Goal: Task Accomplishment & Management: Manage account settings

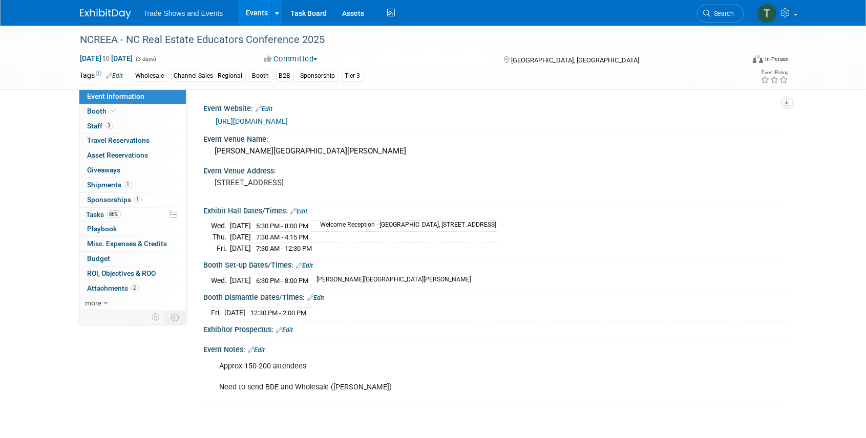
click at [254, 12] on link "Events" at bounding box center [256, 13] width 37 height 26
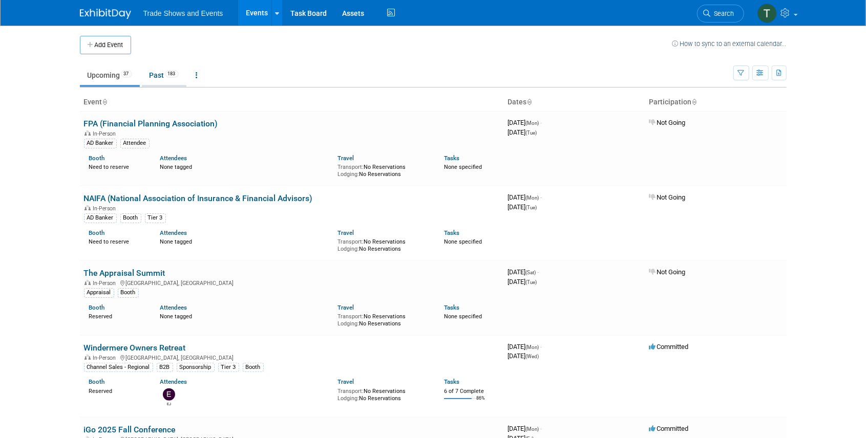
click at [154, 74] on link "Past 183" at bounding box center [164, 75] width 45 height 19
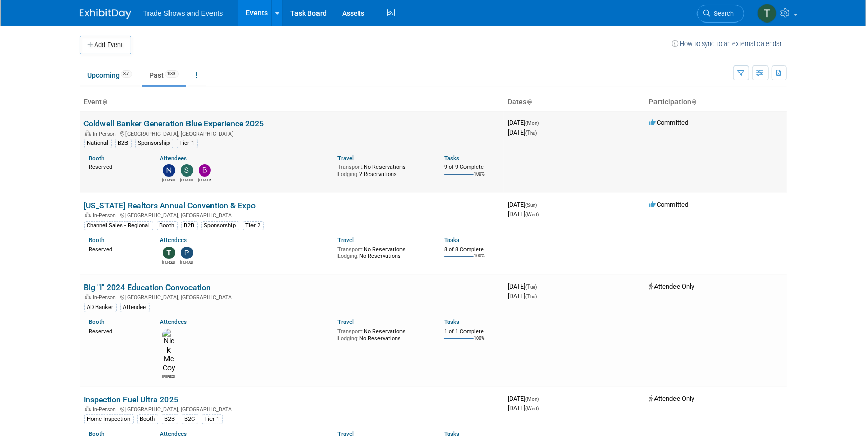
click at [168, 122] on link "Coldwell Banker Generation Blue Experience 2025" at bounding box center [174, 124] width 180 height 10
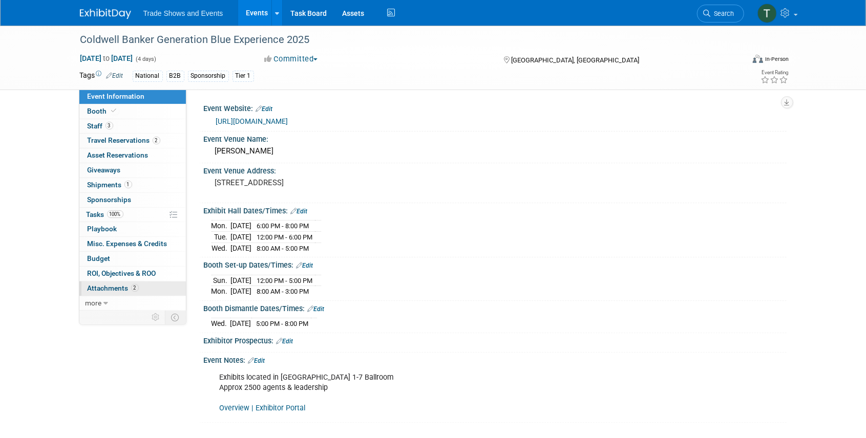
click at [106, 284] on span "Attachments 2" at bounding box center [113, 288] width 51 height 8
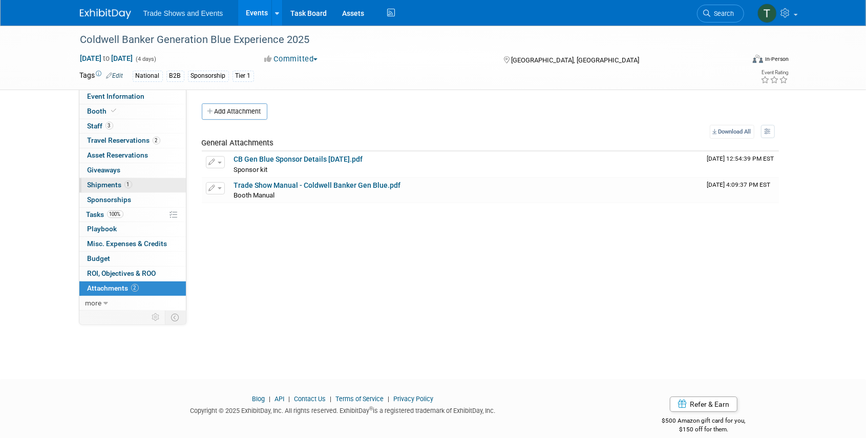
click at [102, 185] on span "Shipments 1" at bounding box center [110, 185] width 45 height 8
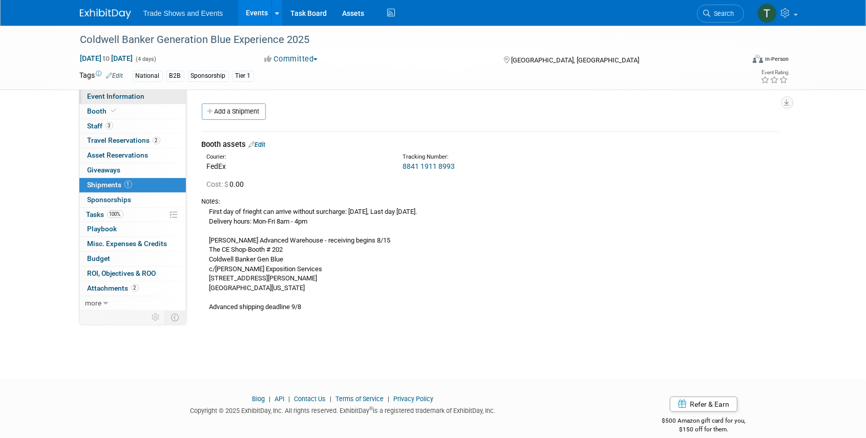
click at [110, 95] on span "Event Information" at bounding box center [116, 96] width 57 height 8
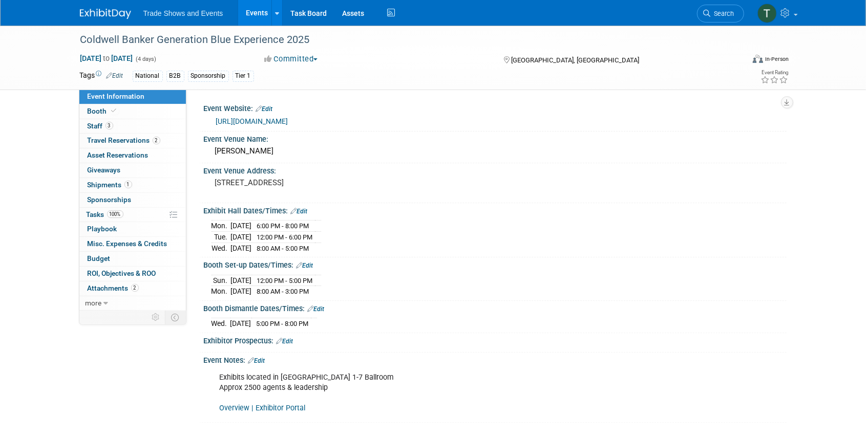
click at [259, 12] on link "Events" at bounding box center [256, 13] width 37 height 26
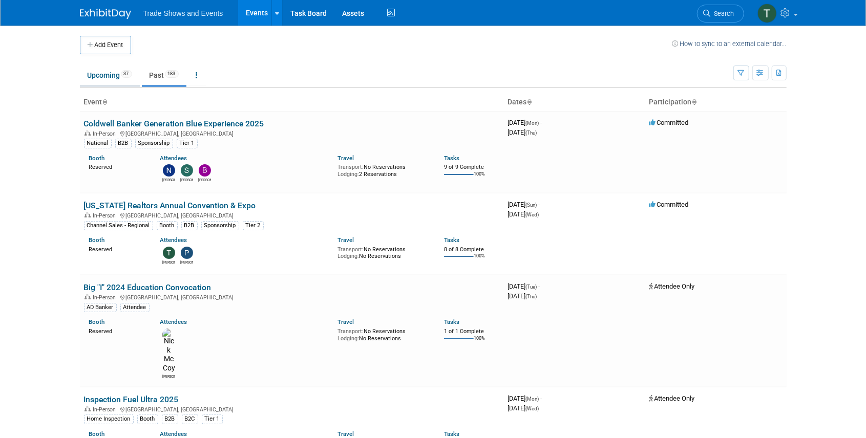
click at [108, 76] on link "Upcoming 37" at bounding box center [110, 75] width 60 height 19
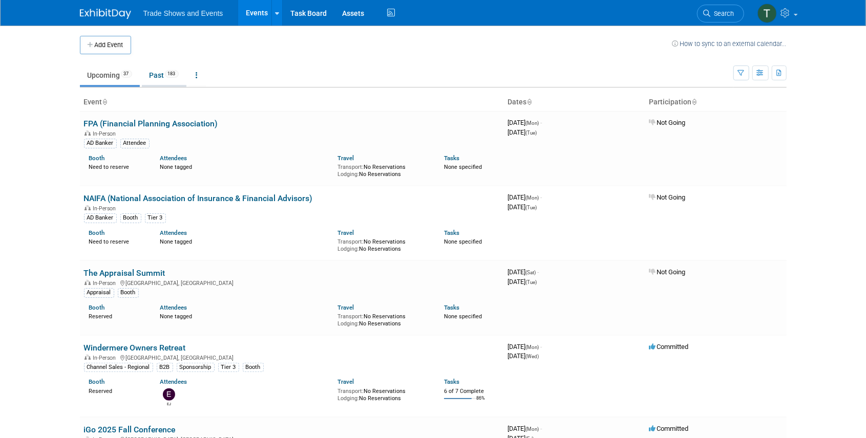
click at [155, 78] on link "Past 183" at bounding box center [164, 75] width 45 height 19
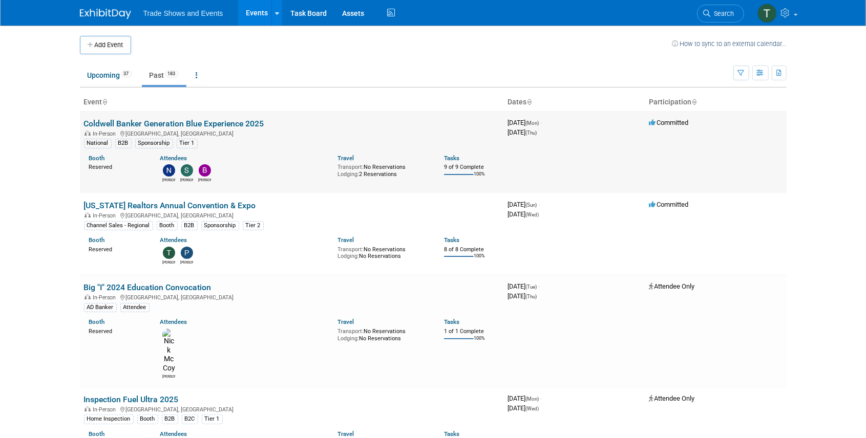
click at [159, 122] on link "Coldwell Banker Generation Blue Experience 2025" at bounding box center [174, 124] width 180 height 10
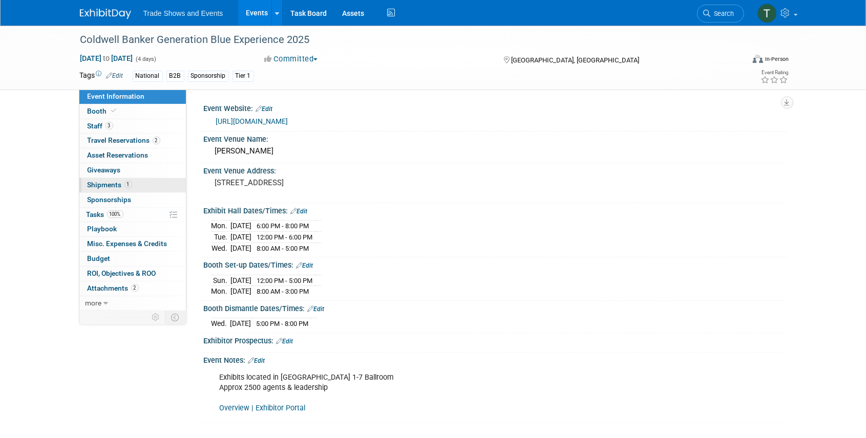
click at [103, 185] on span "Shipments 1" at bounding box center [110, 185] width 45 height 8
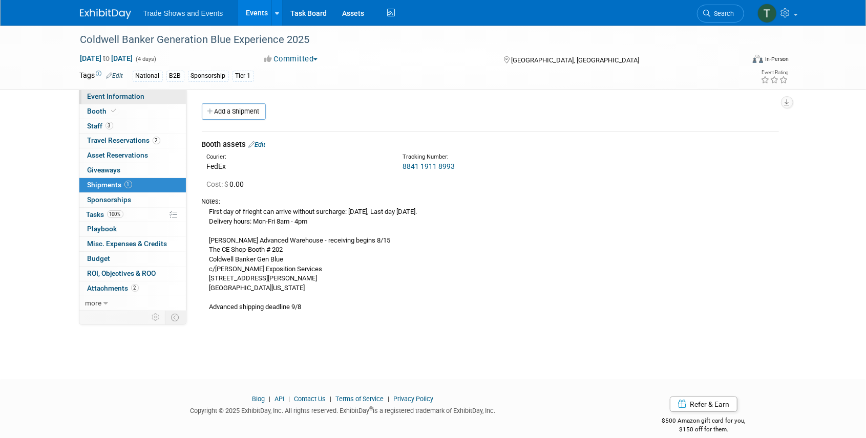
click at [105, 96] on span "Event Information" at bounding box center [116, 96] width 57 height 8
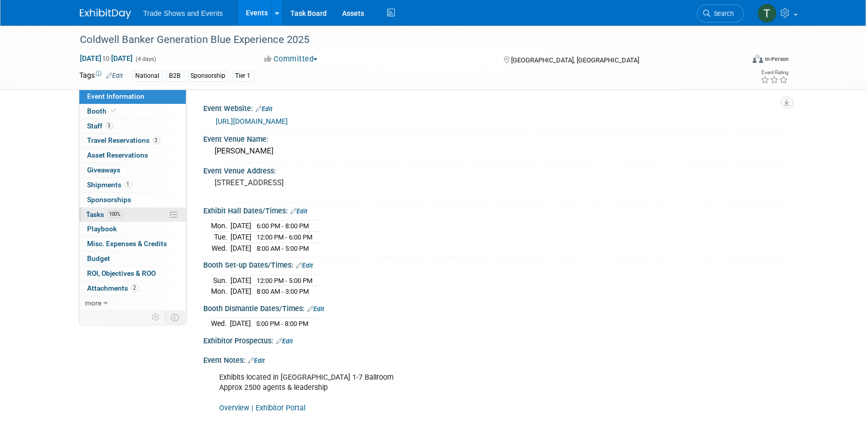
click at [96, 213] on span "Tasks 100%" at bounding box center [105, 214] width 37 height 8
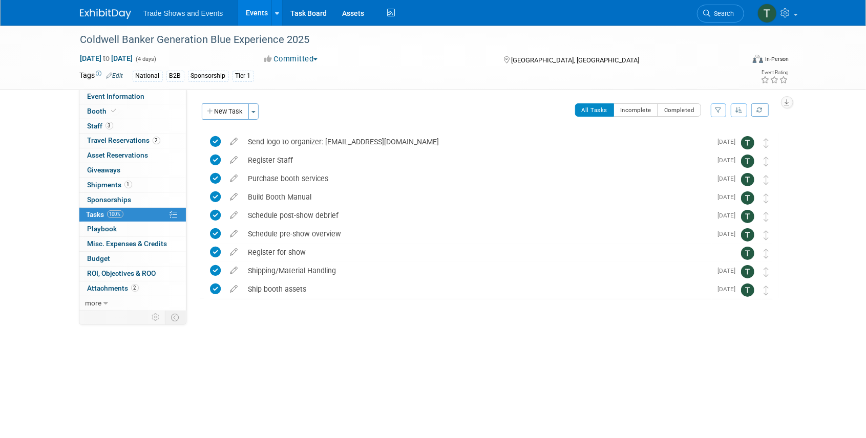
click at [248, 10] on link "Events" at bounding box center [256, 13] width 37 height 26
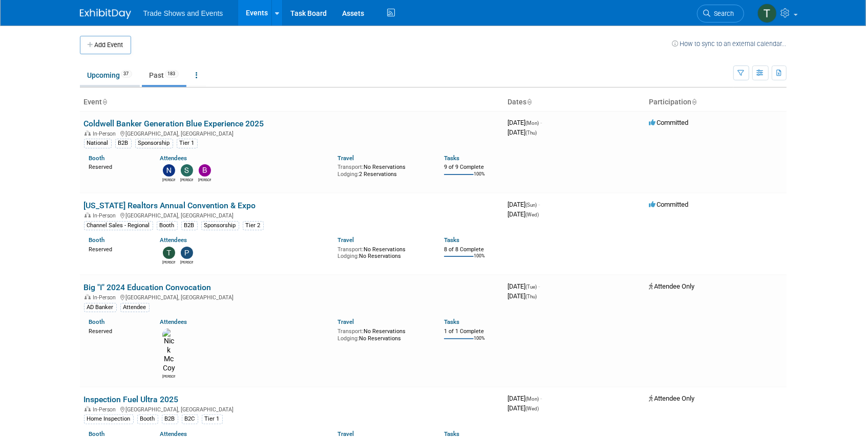
click at [111, 76] on link "Upcoming 37" at bounding box center [110, 75] width 60 height 19
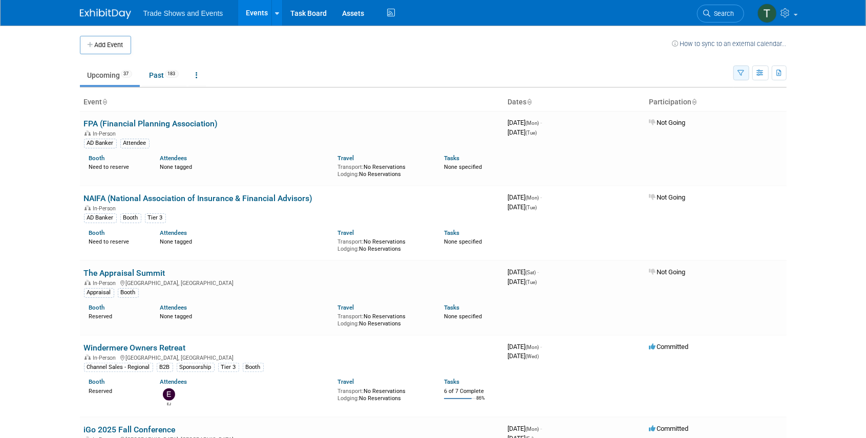
click at [741, 68] on button "button" at bounding box center [741, 73] width 16 height 15
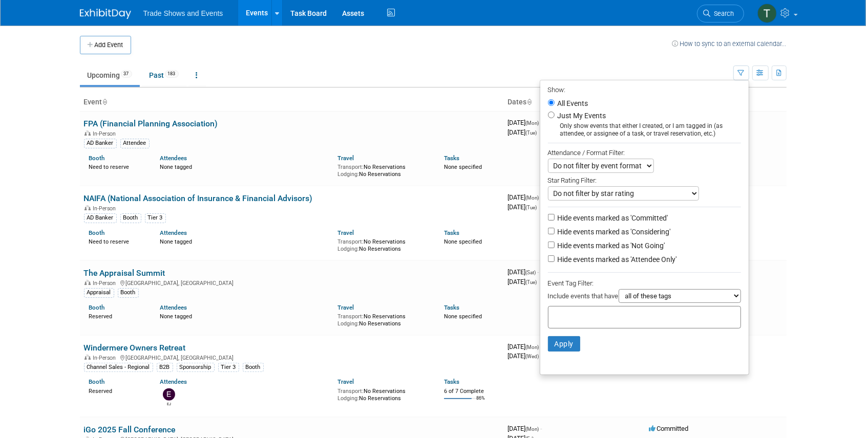
click at [642, 243] on label "Hide events marked as 'Not Going'" at bounding box center [610, 246] width 110 height 10
click at [554, 243] on input "Hide events marked as 'Not Going'" at bounding box center [551, 245] width 7 height 7
checkbox input "true"
click at [629, 256] on label "Hide events marked as 'Attendee Only'" at bounding box center [615, 259] width 121 height 10
click at [554, 256] on input "Hide events marked as 'Attendee Only'" at bounding box center [551, 258] width 7 height 7
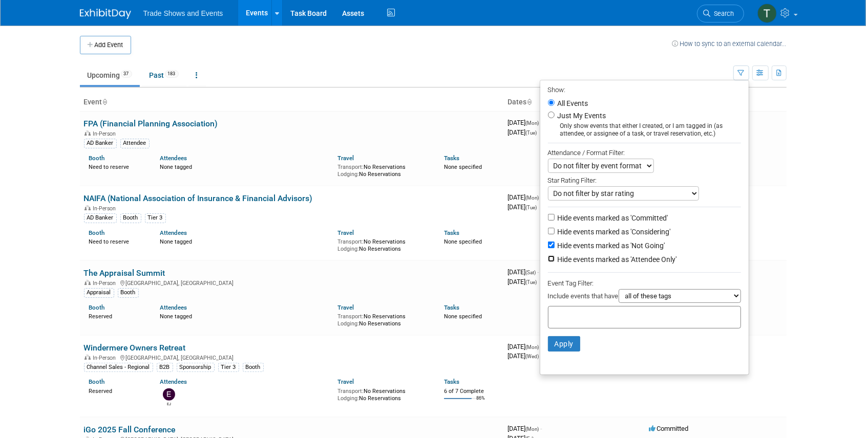
checkbox input "true"
click at [564, 342] on button "Apply" at bounding box center [564, 343] width 33 height 15
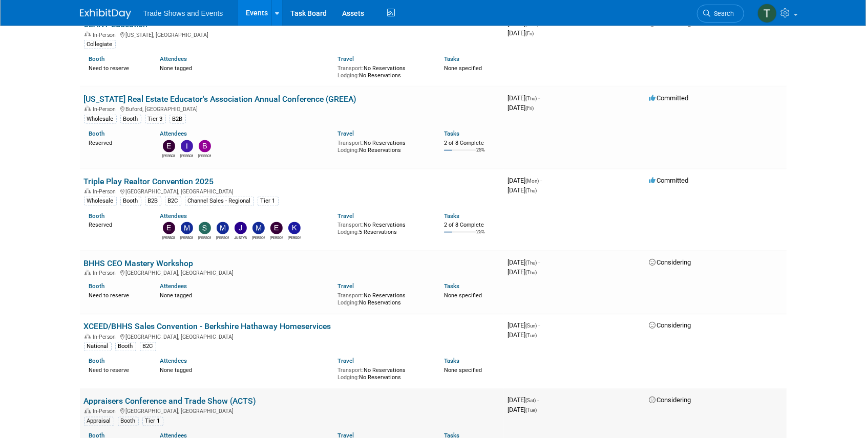
scroll to position [1058, 0]
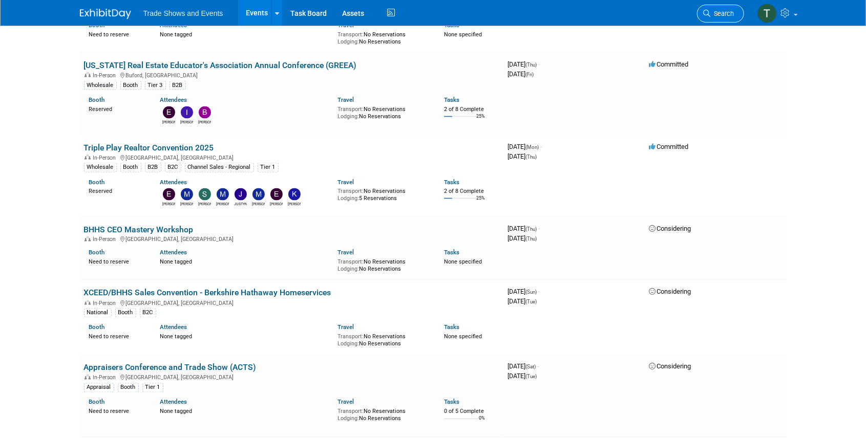
click at [701, 14] on link "Search" at bounding box center [720, 14] width 47 height 18
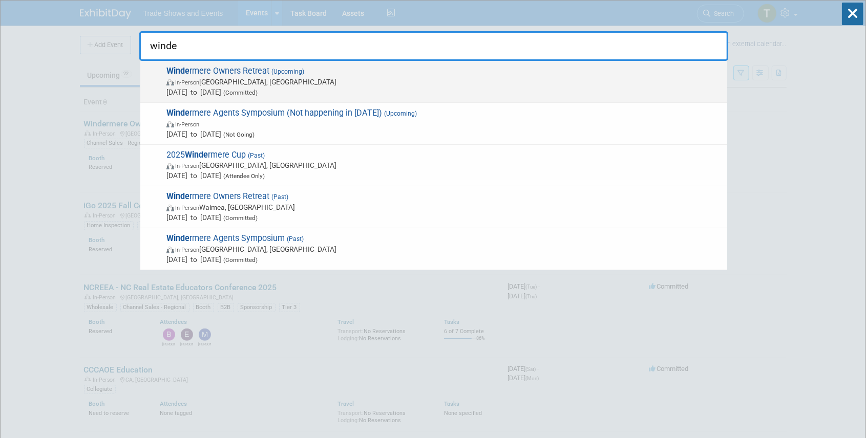
type input "winde"
click at [264, 71] on span "Winde rmere Owners Retreat (Upcoming) In-Person [GEOGRAPHIC_DATA], [GEOGRAPHIC_…" at bounding box center [442, 81] width 559 height 31
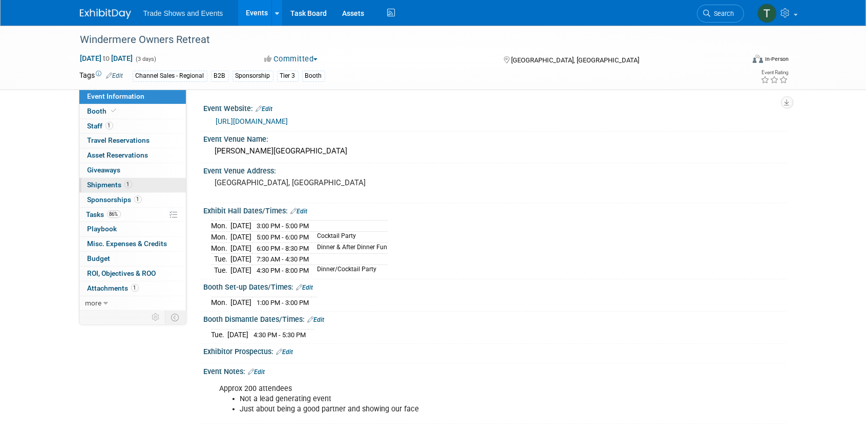
click at [115, 187] on span "Shipments 1" at bounding box center [110, 185] width 45 height 8
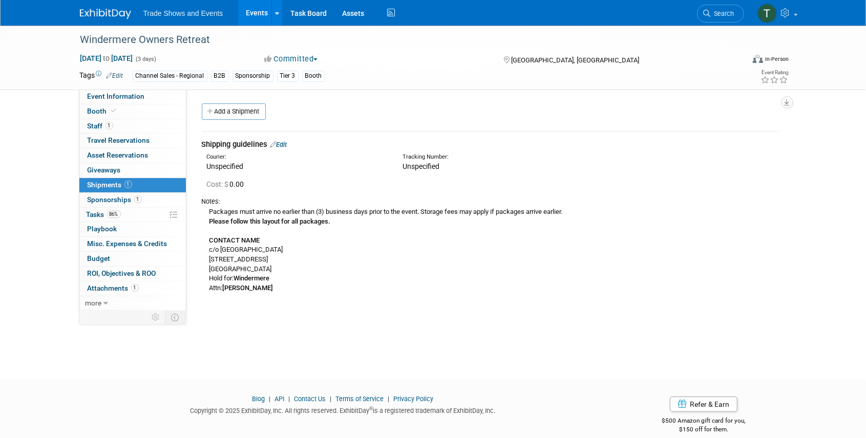
click at [287, 144] on link "Edit" at bounding box center [278, 145] width 17 height 8
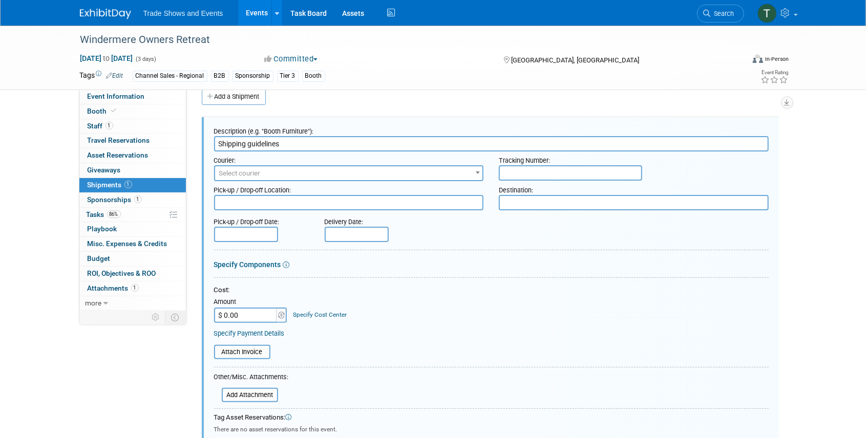
click at [251, 174] on span "Select courier" at bounding box center [239, 173] width 41 height 8
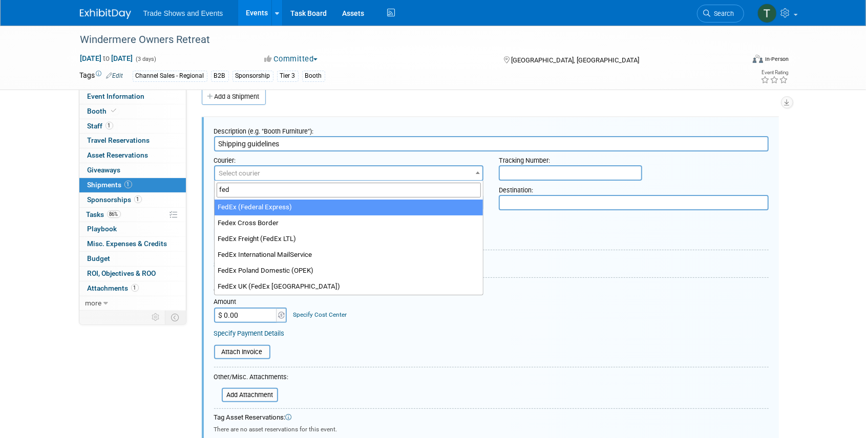
type input "fed"
select select "206"
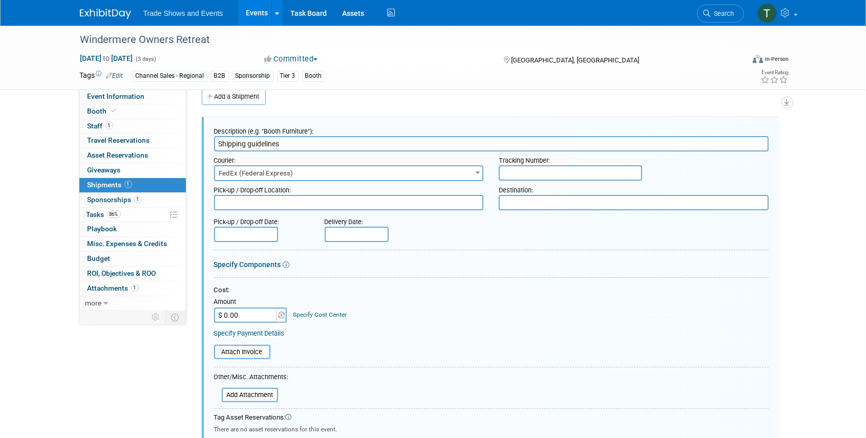
click at [549, 172] on input "text" at bounding box center [570, 172] width 143 height 15
paste input "884641609807"
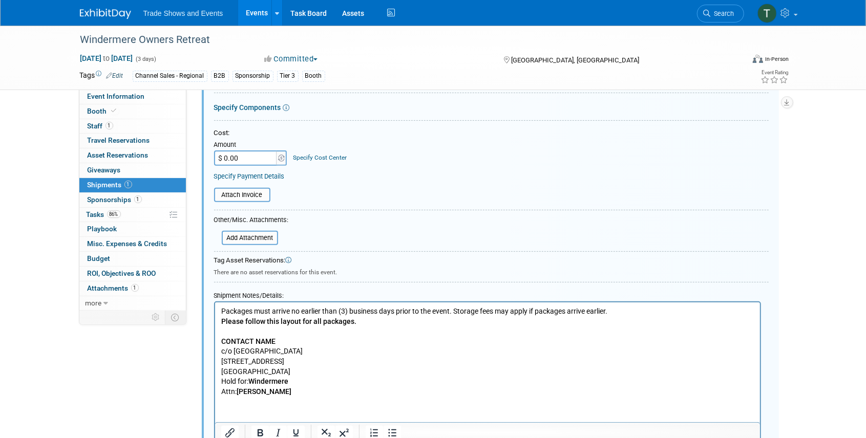
scroll to position [220, 0]
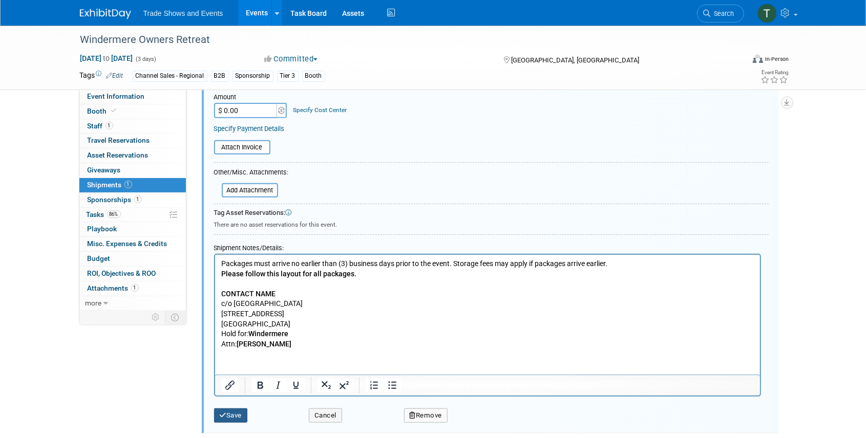
type input "884641609807"
click at [227, 412] on button "Save" at bounding box center [231, 416] width 34 height 14
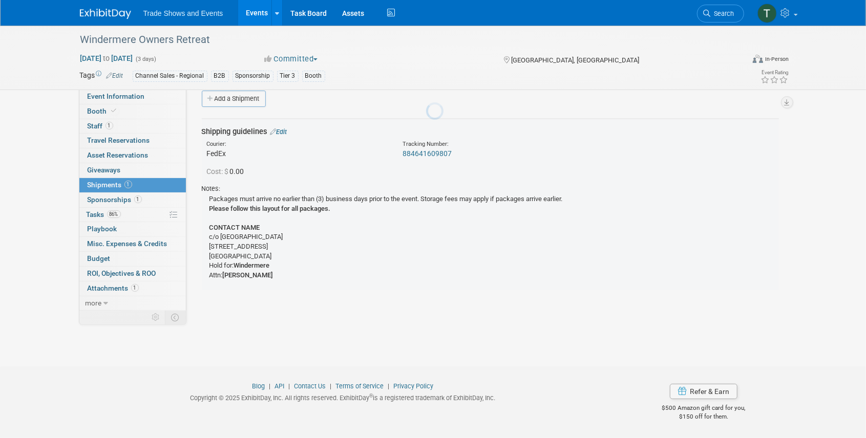
scroll to position [13, 0]
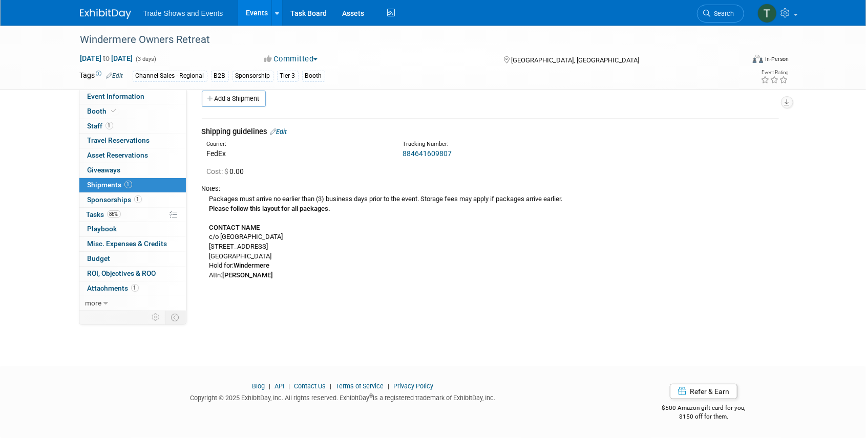
click at [260, 8] on link "Events" at bounding box center [256, 13] width 37 height 26
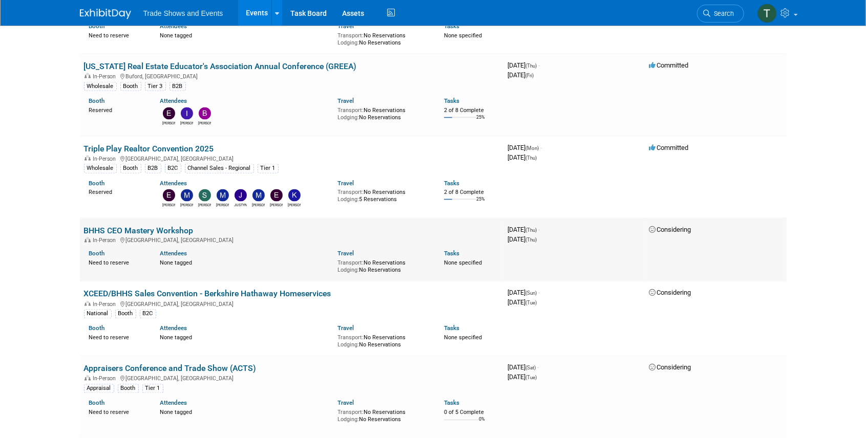
scroll to position [1058, 0]
click at [128, 225] on link "BHHS CEO Mastery Workshop" at bounding box center [139, 230] width 110 height 10
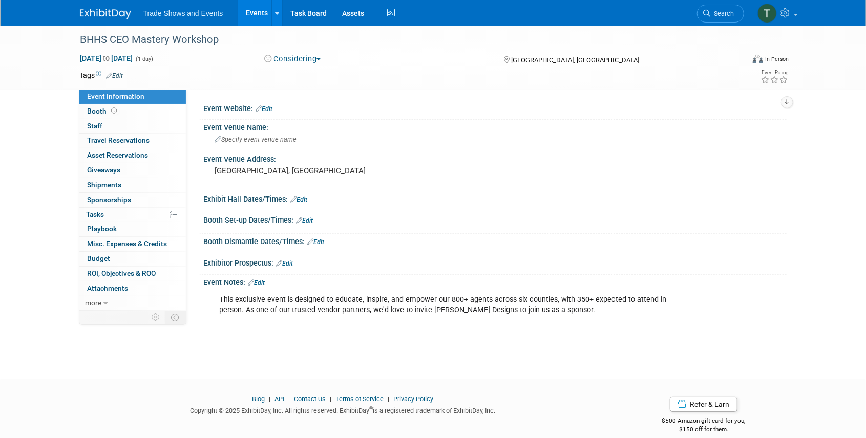
click at [259, 12] on link "Events" at bounding box center [256, 13] width 37 height 26
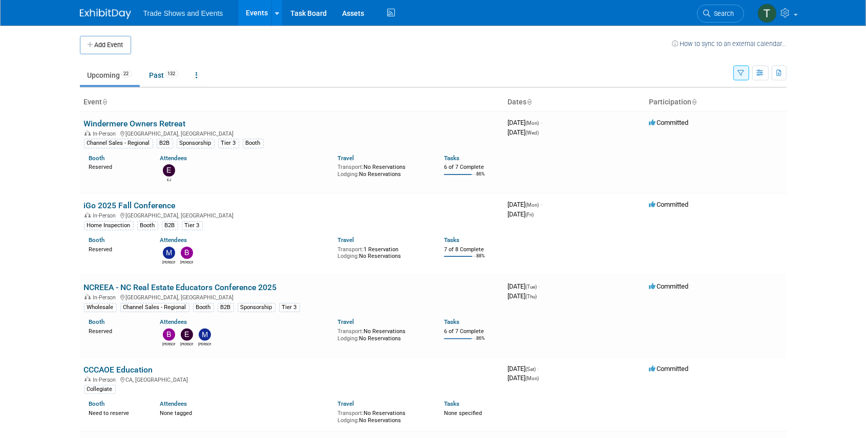
click at [743, 67] on button "button" at bounding box center [741, 73] width 16 height 15
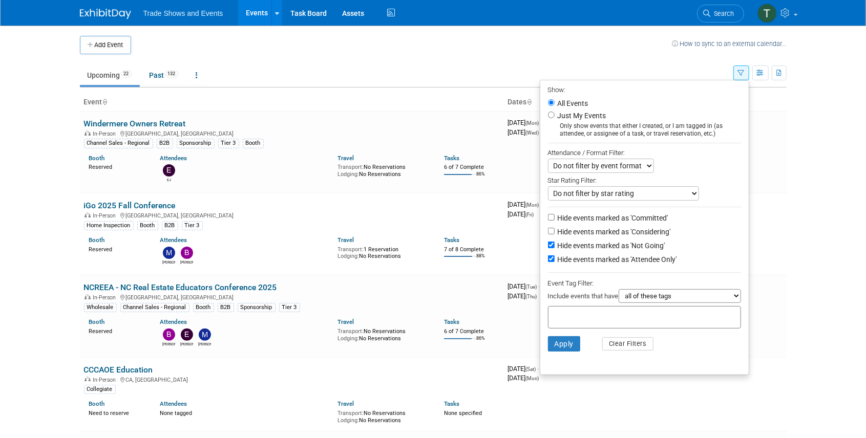
click at [605, 243] on label "Hide events marked as 'Not Going'" at bounding box center [610, 246] width 110 height 10
click at [554, 243] on input "Hide events marked as 'Not Going'" at bounding box center [551, 245] width 7 height 7
checkbox input "false"
click at [604, 255] on label "Hide events marked as 'Attendee Only'" at bounding box center [615, 259] width 121 height 10
click at [554, 255] on input "Hide events marked as 'Attendee Only'" at bounding box center [551, 258] width 7 height 7
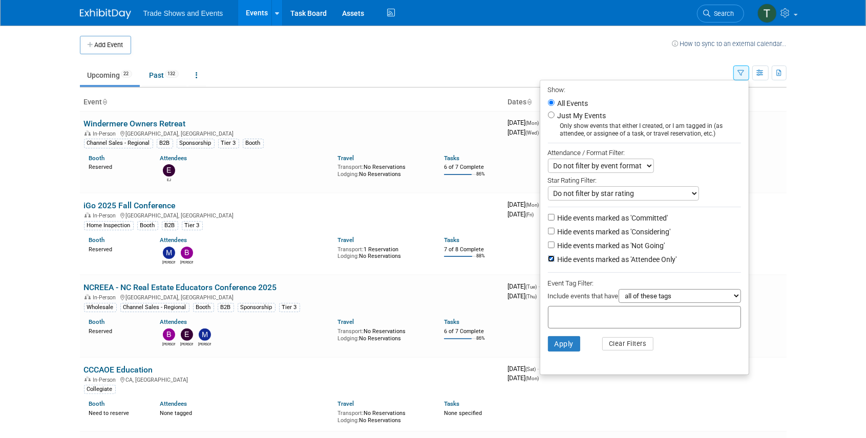
checkbox input "false"
click at [625, 345] on button "Clear Filters" at bounding box center [627, 343] width 51 height 13
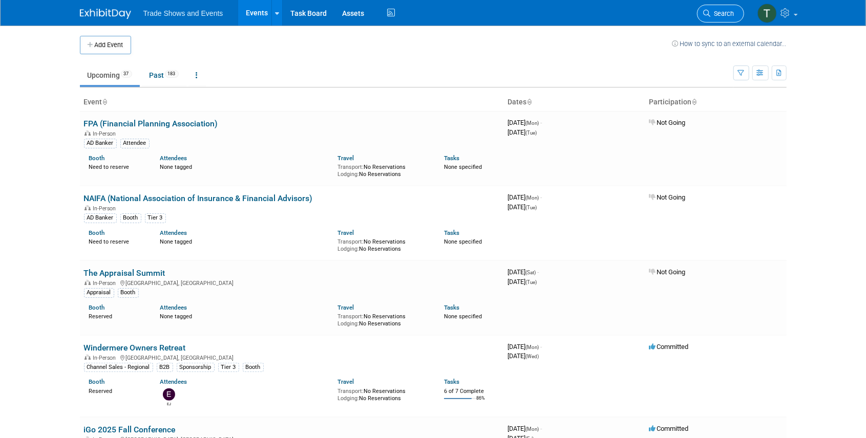
click at [736, 15] on link "Search" at bounding box center [720, 14] width 47 height 18
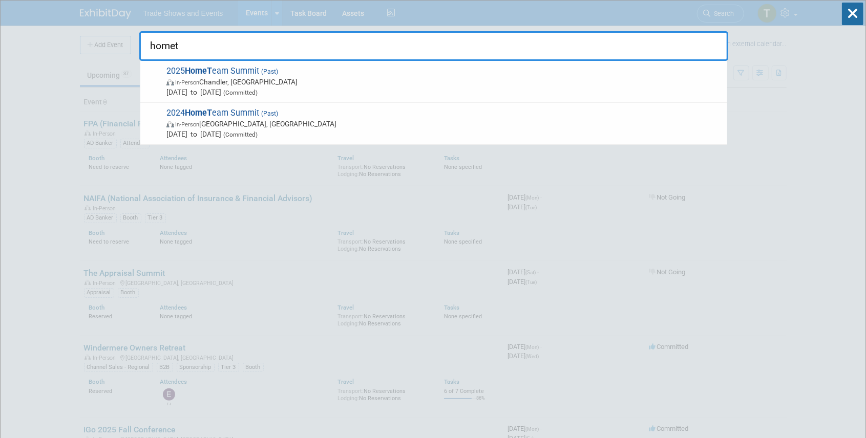
click at [199, 49] on input "homet" at bounding box center [433, 46] width 589 height 30
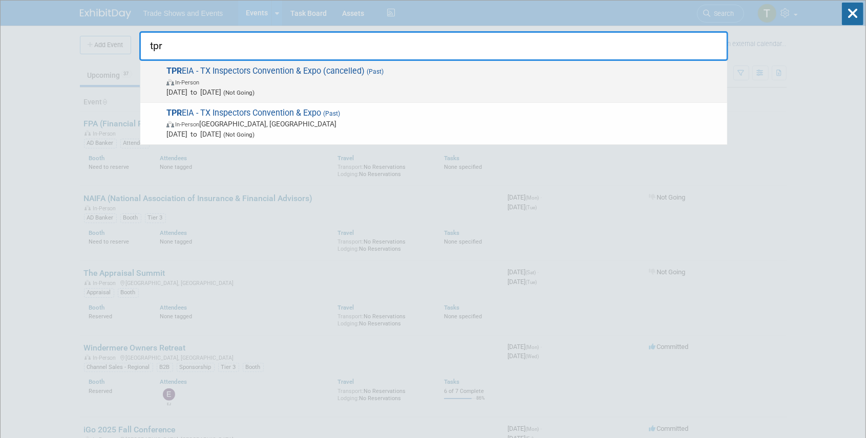
type input "tpr"
click at [268, 78] on span "In-Person" at bounding box center [443, 82] width 555 height 10
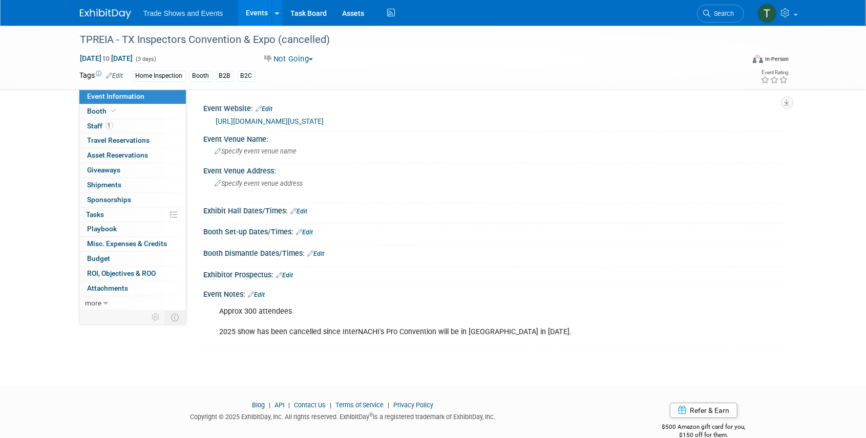
click at [291, 120] on link "[URL][DOMAIN_NAME][US_STATE]" at bounding box center [270, 121] width 108 height 8
